Goal: Task Accomplishment & Management: Complete application form

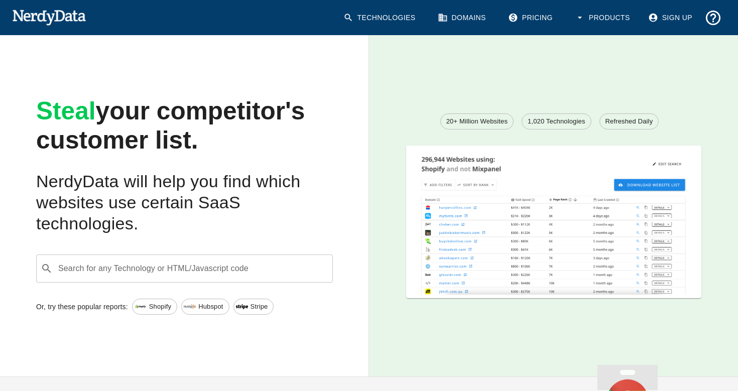
scroll to position [1507, 0]
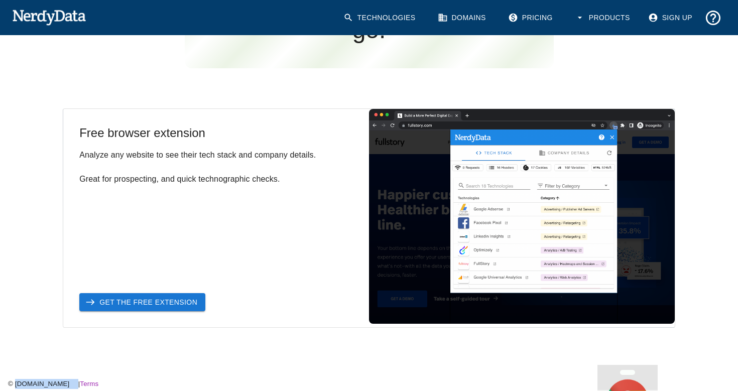
click at [197, 310] on link "Get the Free Extension" at bounding box center [142, 302] width 126 height 19
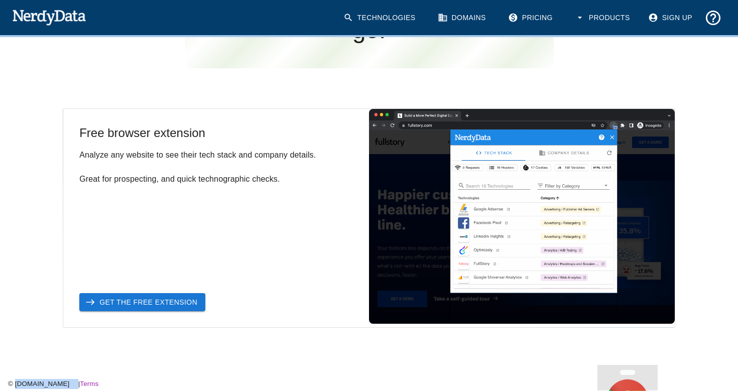
click at [196, 303] on link "Get the Free Extension" at bounding box center [142, 302] width 126 height 19
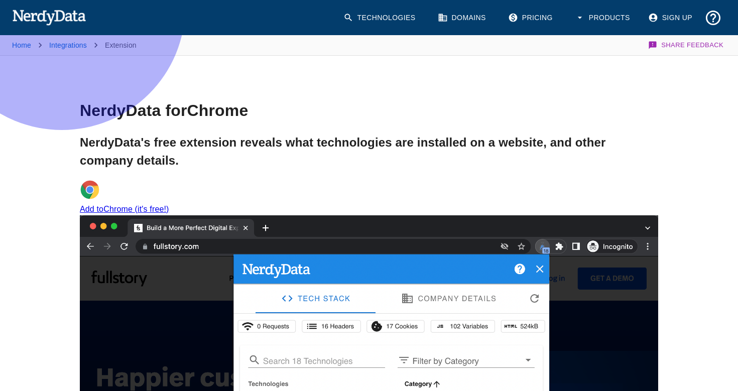
click at [340, 203] on link "Add to Chrome (it's free!)" at bounding box center [369, 197] width 579 height 34
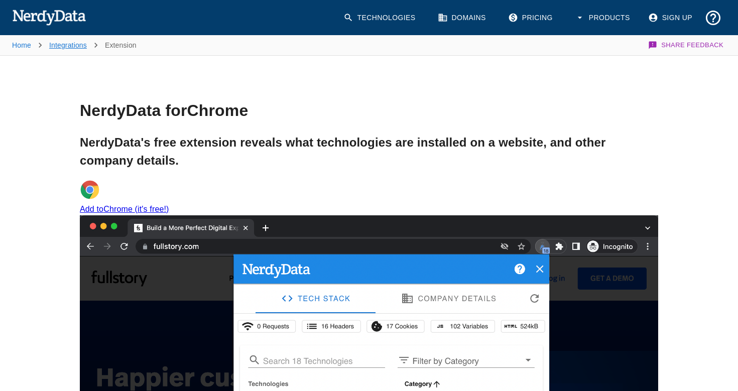
click at [81, 47] on link "Integrations" at bounding box center [68, 45] width 38 height 8
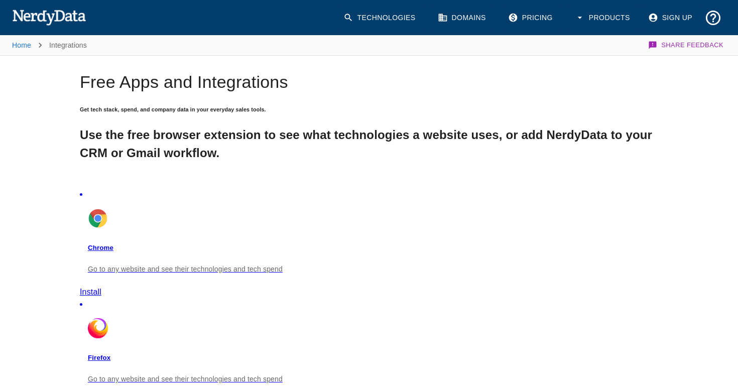
click at [678, 13] on link "Sign Up" at bounding box center [671, 18] width 58 height 26
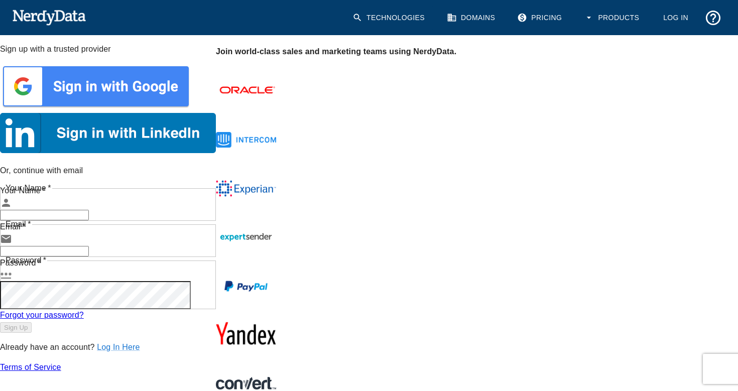
click at [89, 210] on input "Your Name   *" at bounding box center [44, 215] width 89 height 11
type input "e"
type input "[PERSON_NAME]"
type input "[PERSON_NAME][EMAIL_ADDRESS][DOMAIN_NAME]"
click at [32, 322] on button "Sign Up" at bounding box center [16, 327] width 32 height 11
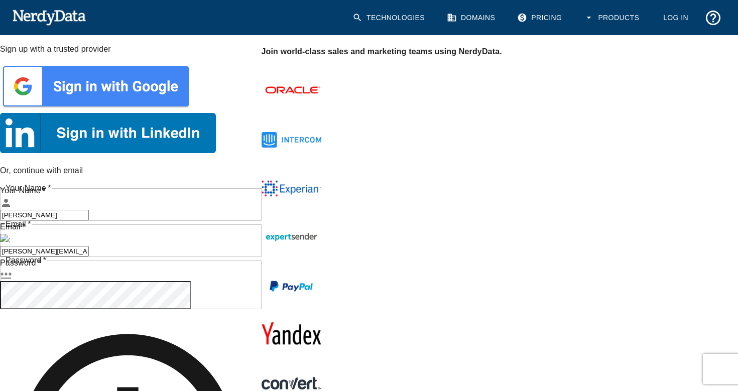
scroll to position [26, 0]
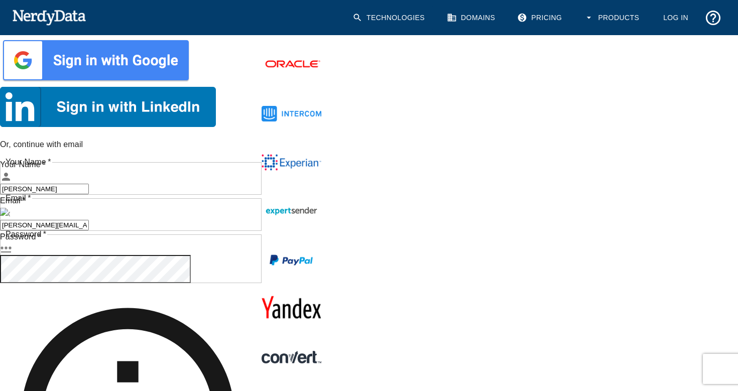
paste input "660914"
type input "660914"
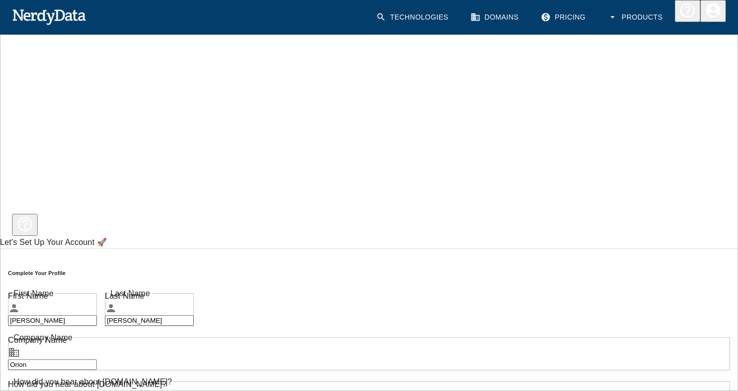
type input "Orion"
type input "google"
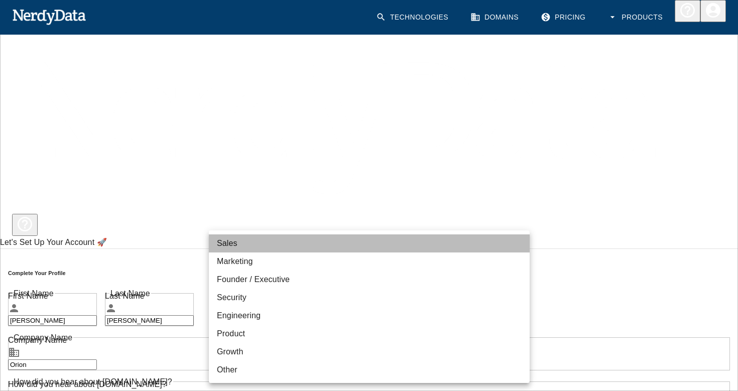
click at [349, 239] on li "Sales" at bounding box center [369, 244] width 321 height 18
type input "sales"
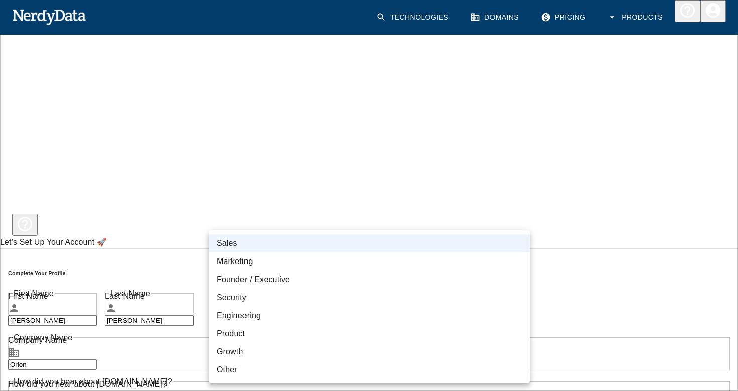
click at [306, 247] on li "Sales" at bounding box center [369, 244] width 321 height 18
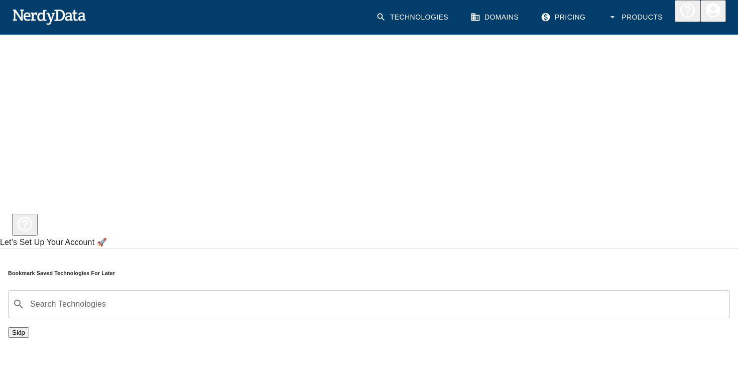
click at [392, 295] on input "Search Technologies" at bounding box center [377, 304] width 697 height 19
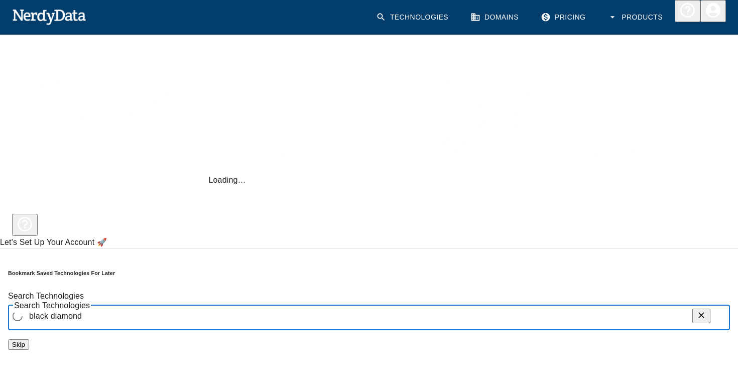
type input "black diamon"
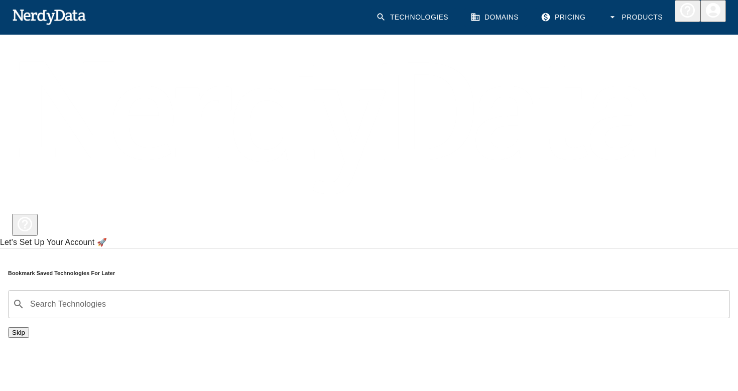
click at [652, 237] on div "Let's Set Up Your Account 🚀 Bookmark Saved Technologies For Later Search Techno…" at bounding box center [369, 294] width 738 height 114
click at [29, 328] on button "Skip" at bounding box center [18, 333] width 21 height 11
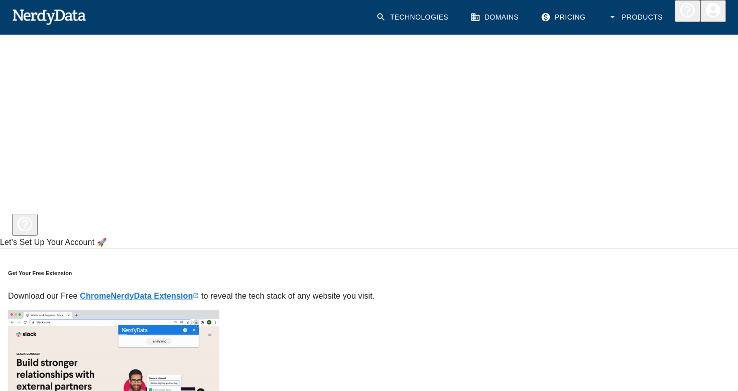
scroll to position [14, 0]
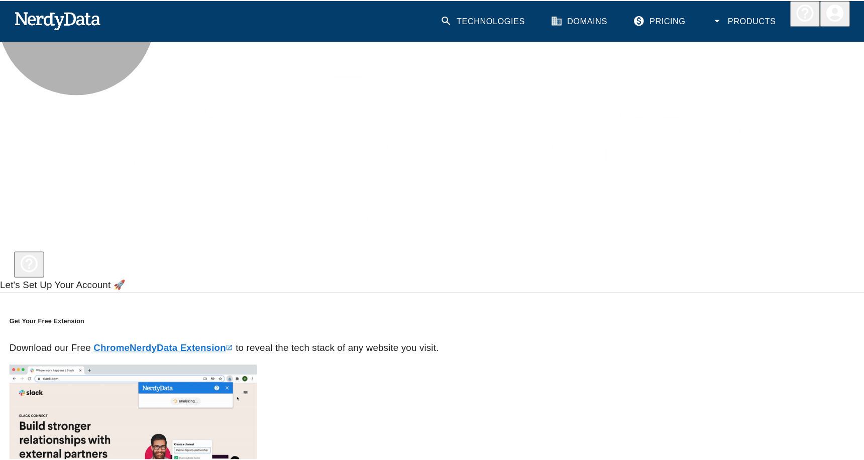
scroll to position [0, 0]
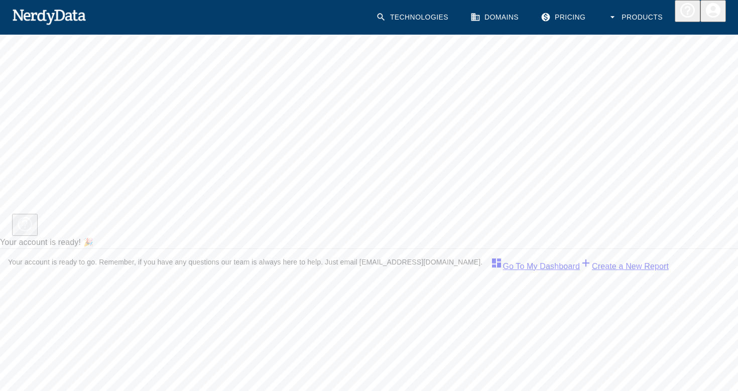
click at [491, 262] on link "Go To My Dashboard" at bounding box center [535, 266] width 89 height 9
